Goal: Check status: Check status

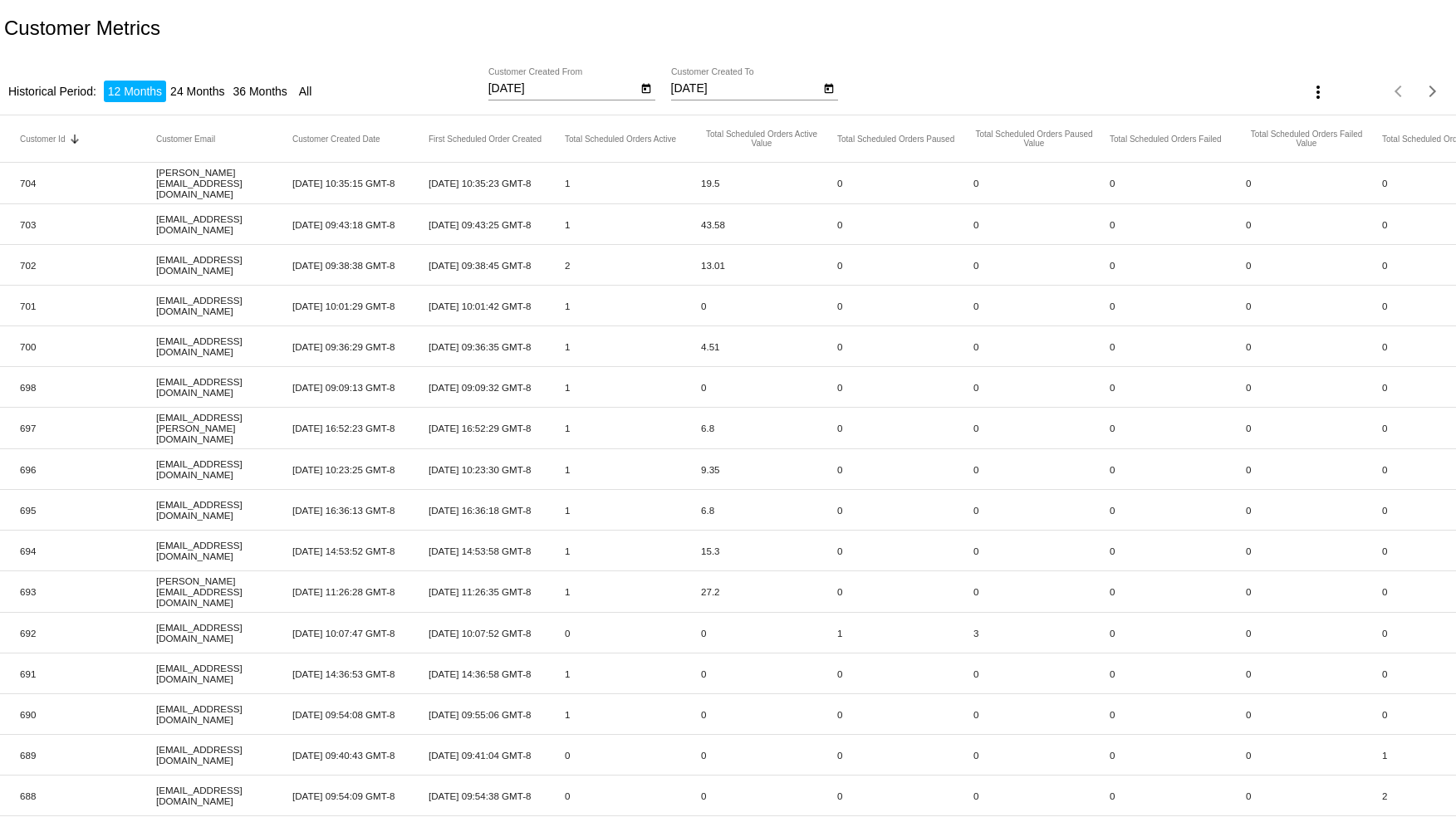
click at [1309, 78] on button "more_vert" at bounding box center [1317, 91] width 33 height 33
click at [1305, 4] on div at bounding box center [728, 413] width 1456 height 827
click at [316, 91] on li "All" at bounding box center [306, 91] width 21 height 21
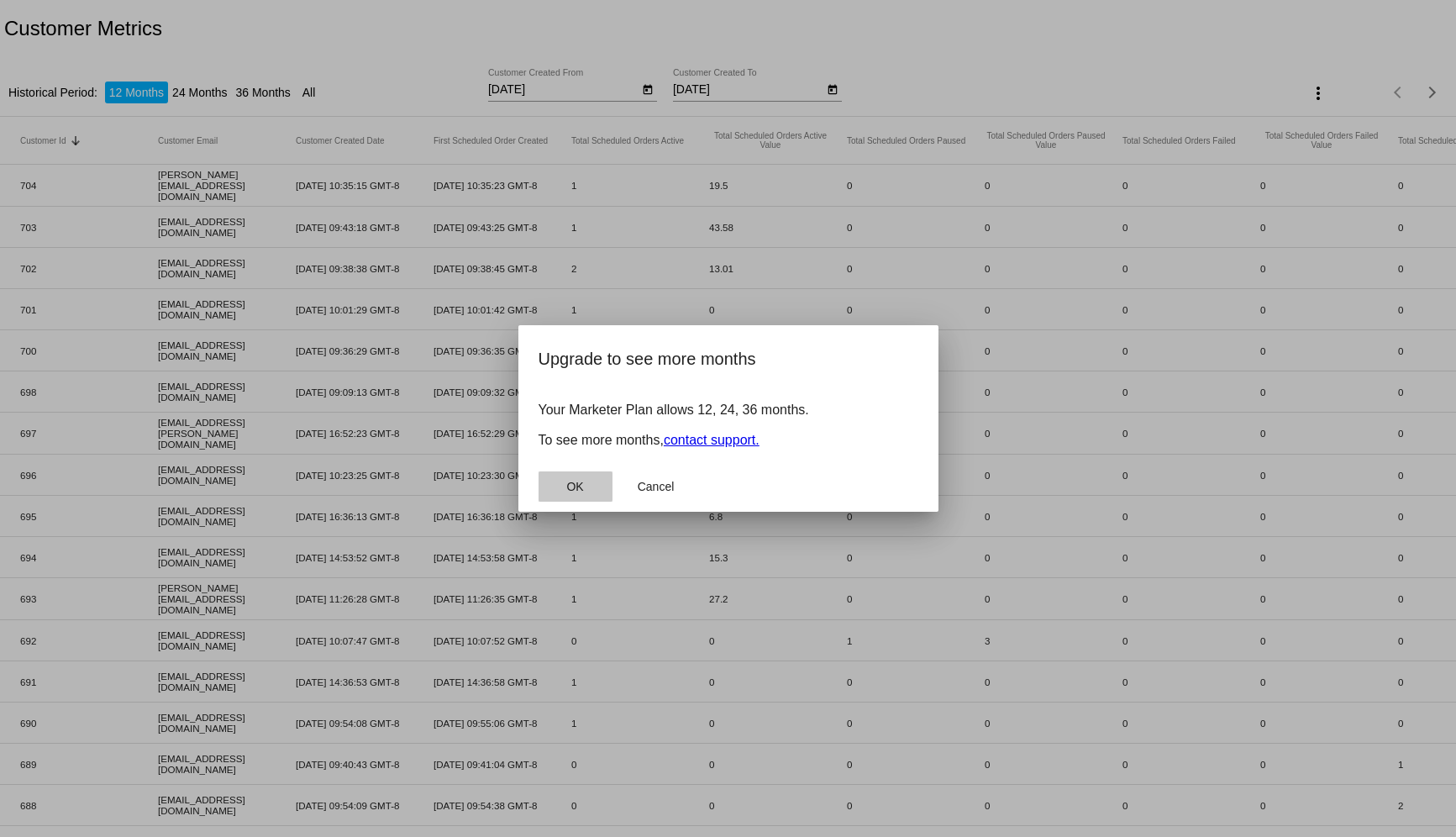
click at [581, 483] on span "OK" at bounding box center [574, 486] width 17 height 13
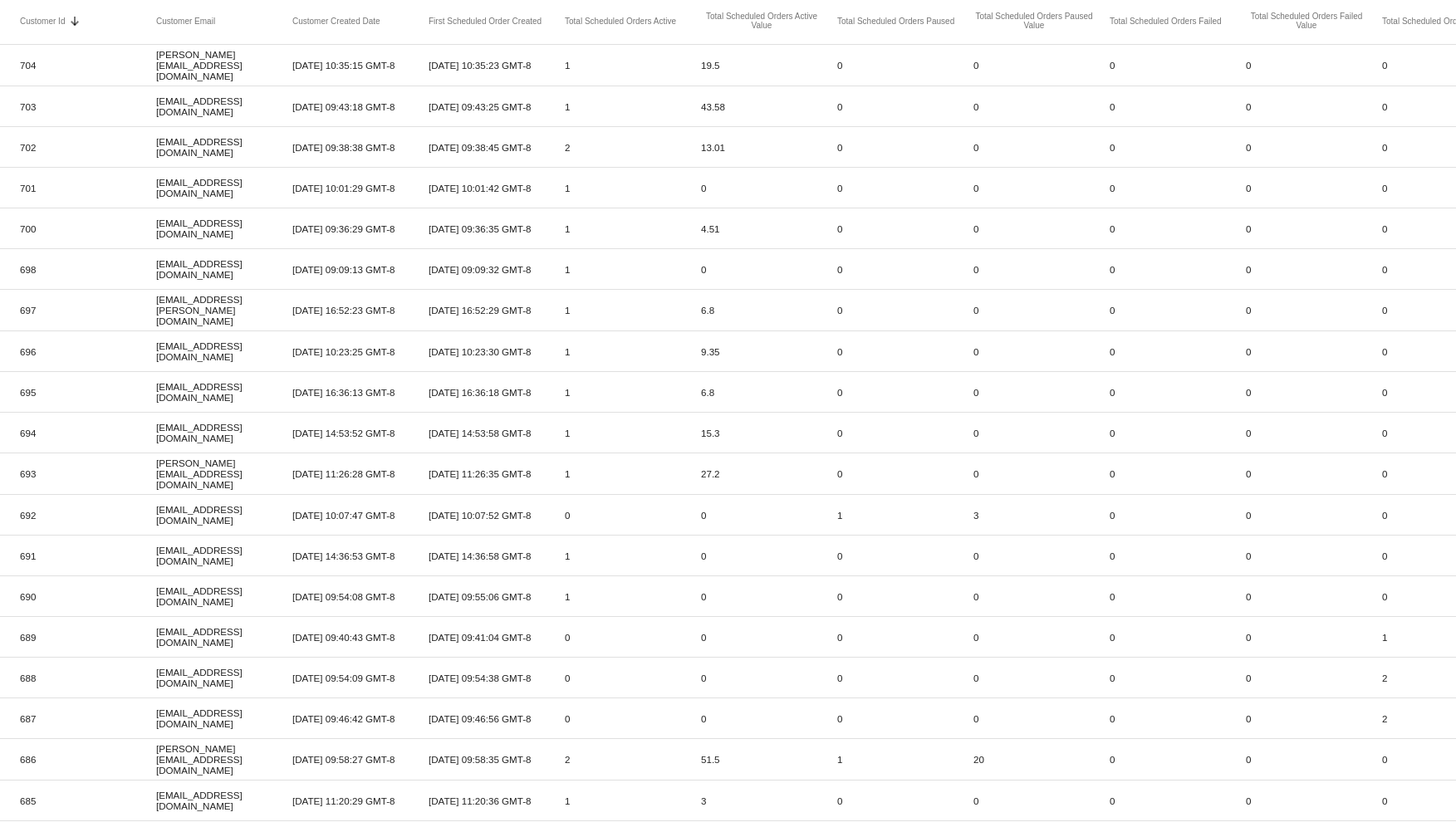
scroll to position [214, 0]
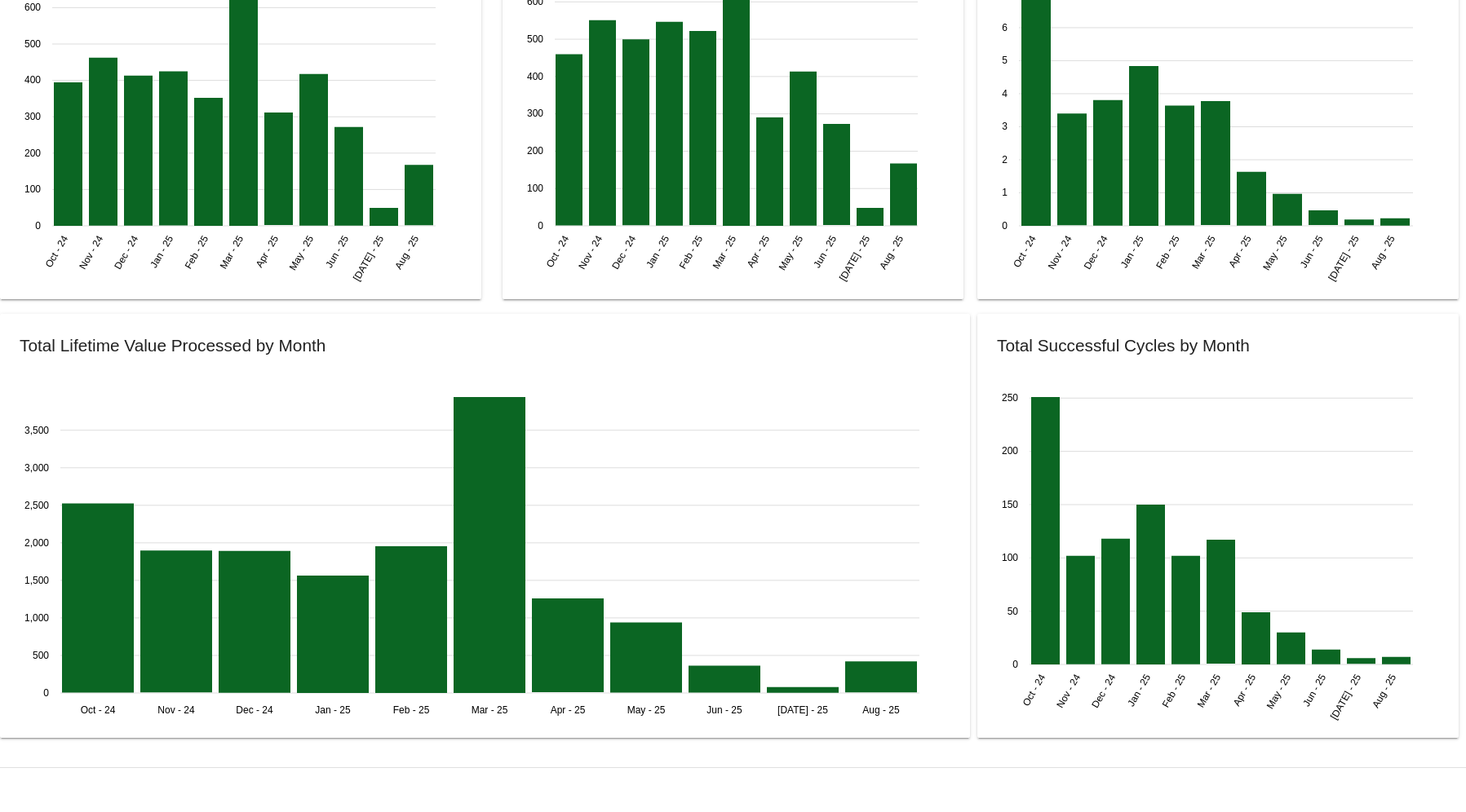
scroll to position [1896, 0]
